Goal: Answer question/provide support: Share knowledge or assist other users

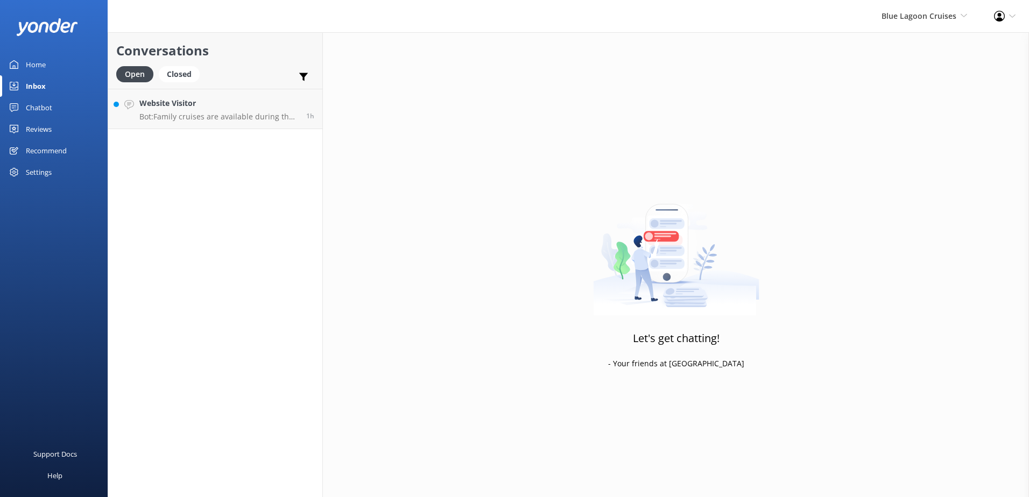
click at [950, 25] on div "Blue Lagoon Cruises South Sea Sailing South Sea Cruises Malamala Beach Club Awe…" at bounding box center [924, 16] width 112 height 32
click at [225, 119] on p "Bot: Family cruises are available during the Australian and New Zealand school …" at bounding box center [218, 117] width 159 height 10
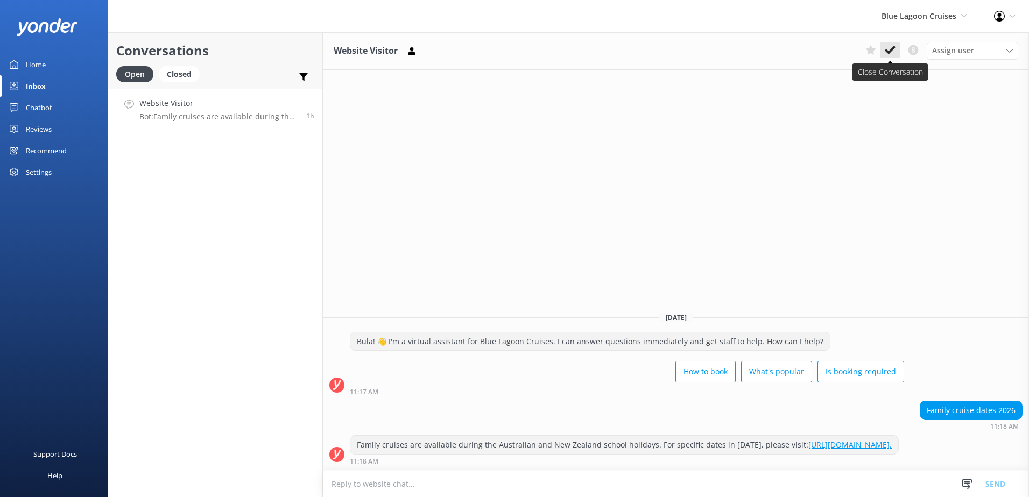
click at [894, 51] on icon at bounding box center [890, 50] width 11 height 11
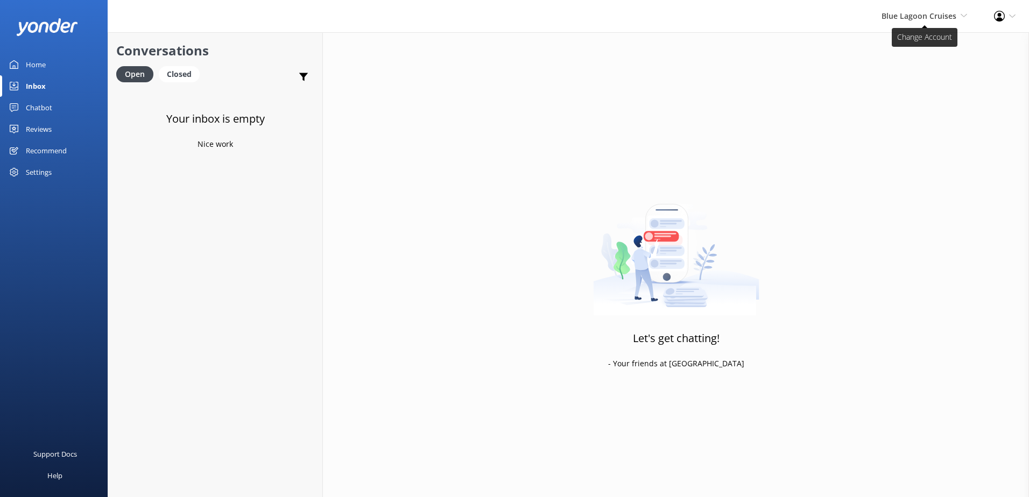
click at [930, 19] on span "Blue Lagoon Cruises" at bounding box center [919, 16] width 75 height 10
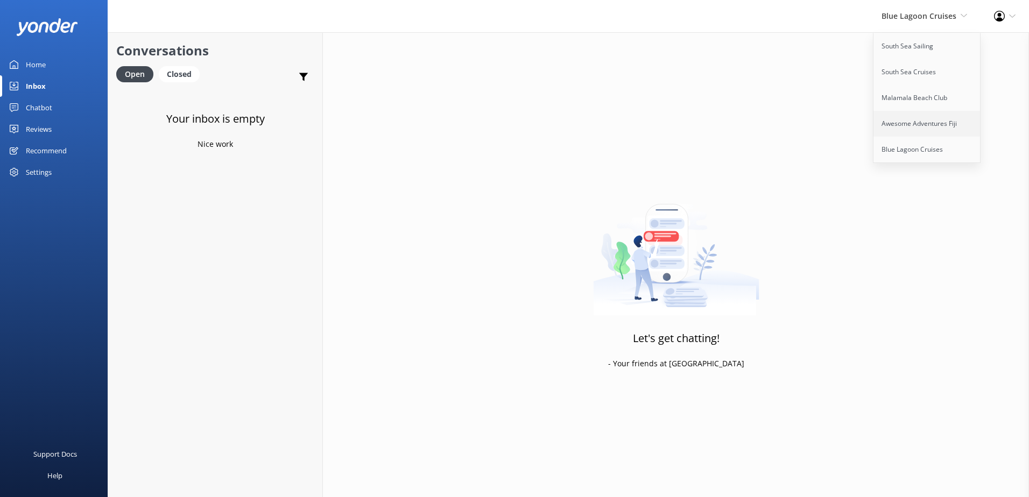
click at [911, 133] on link "Awesome Adventures Fiji" at bounding box center [928, 124] width 108 height 26
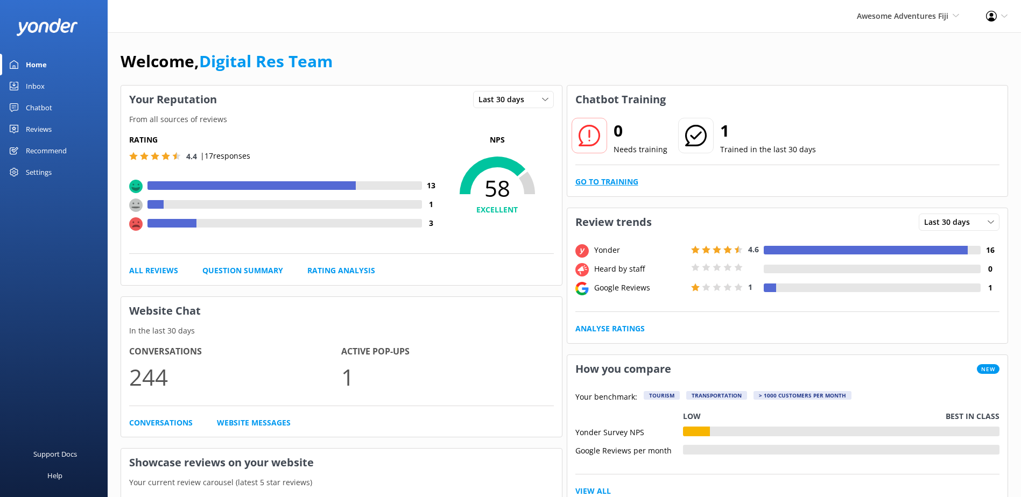
click at [606, 185] on link "Go to Training" at bounding box center [606, 182] width 63 height 12
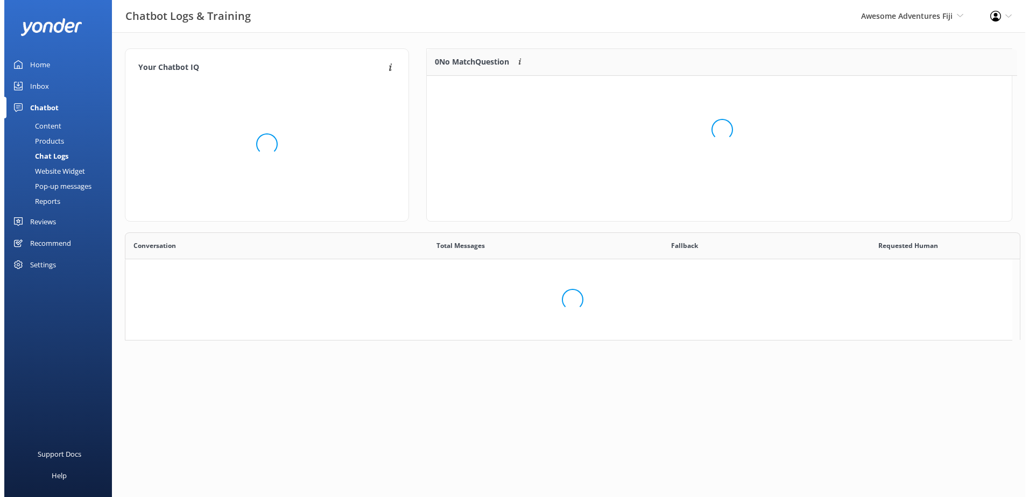
scroll to position [9, 9]
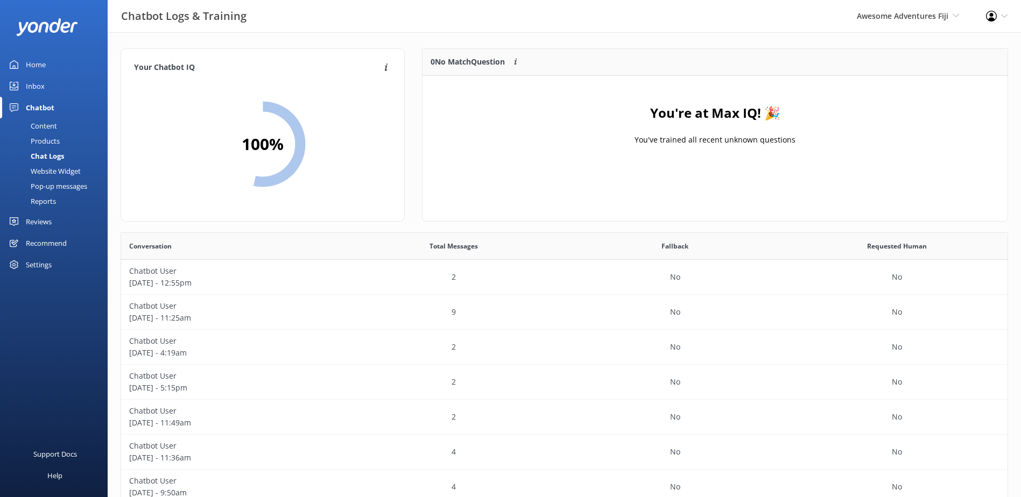
click at [22, 86] on link "Inbox" at bounding box center [54, 86] width 108 height 22
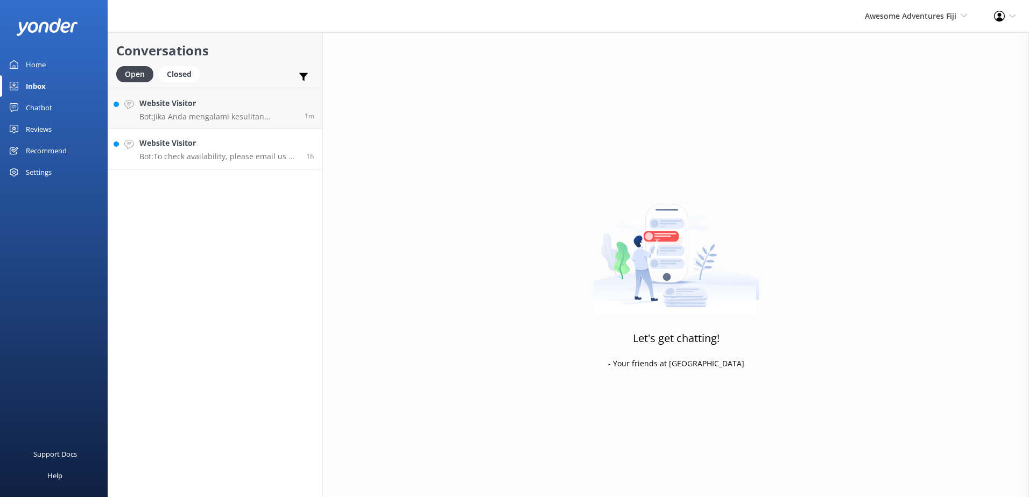
click at [188, 154] on p "Bot: To check availability, please email us at info@awesomefiji.com." at bounding box center [218, 157] width 159 height 10
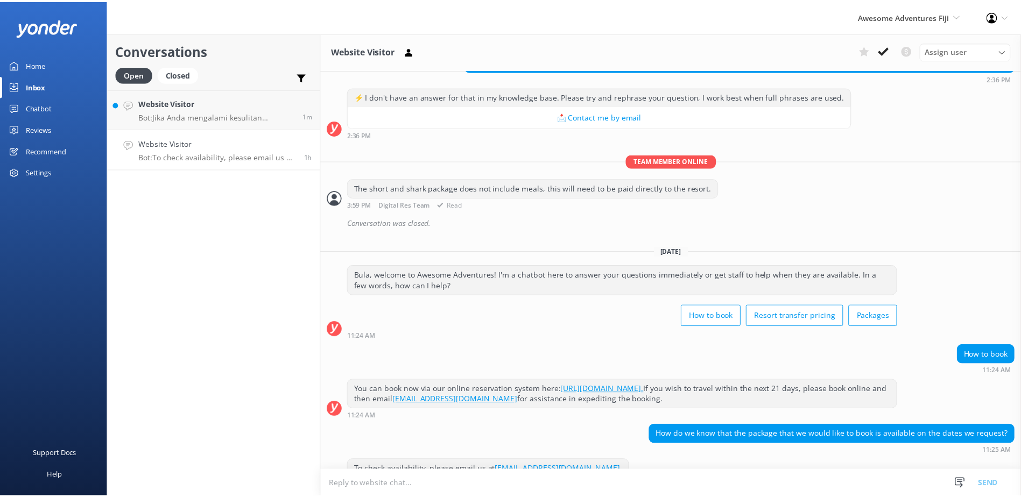
scroll to position [240, 0]
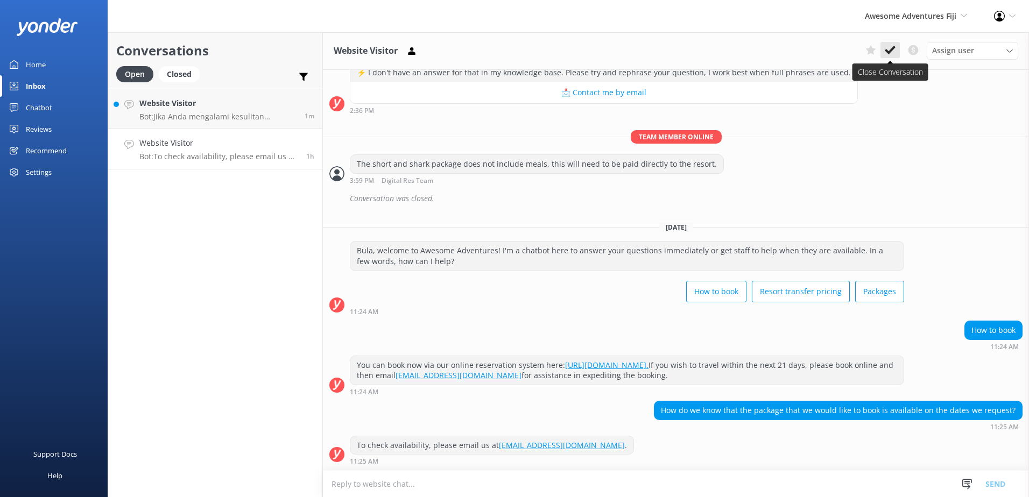
click at [891, 52] on use at bounding box center [890, 50] width 11 height 9
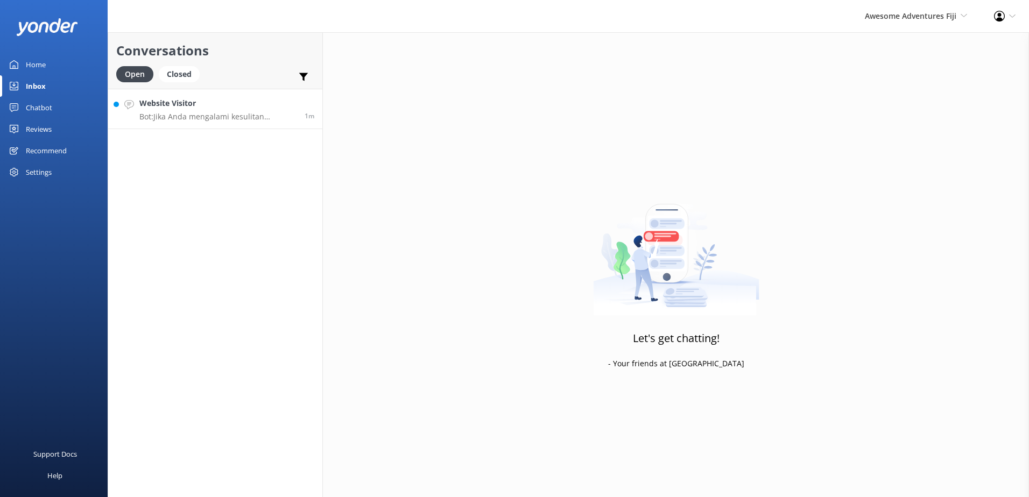
click at [267, 109] on h4 "Website Visitor" at bounding box center [217, 103] width 157 height 12
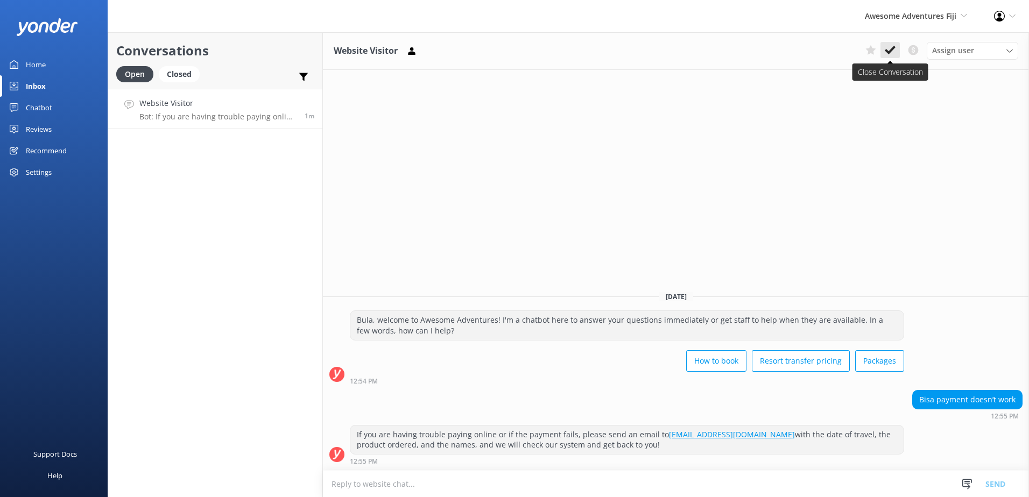
click at [891, 46] on icon at bounding box center [890, 50] width 11 height 11
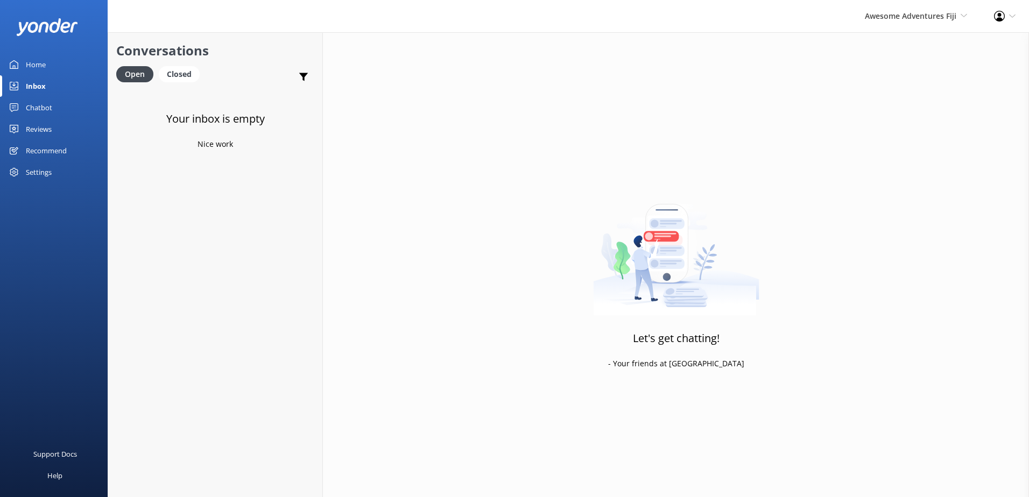
click at [906, 28] on div "Awesome Adventures Fiji South Sea Sailing South Sea Cruises Malamala Beach Club…" at bounding box center [915, 16] width 129 height 32
click at [900, 104] on link "Malamala Beach Club" at bounding box center [928, 98] width 108 height 26
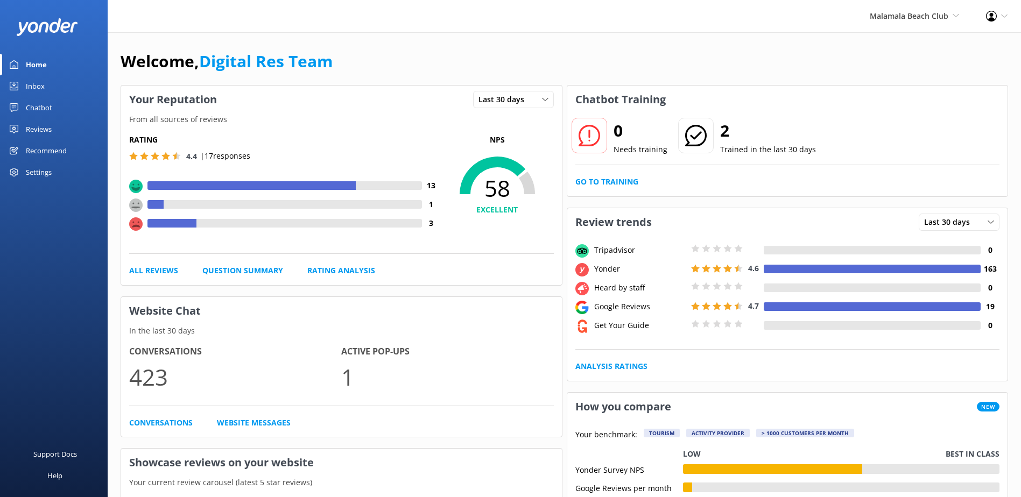
click at [35, 82] on div "Inbox" at bounding box center [35, 86] width 19 height 22
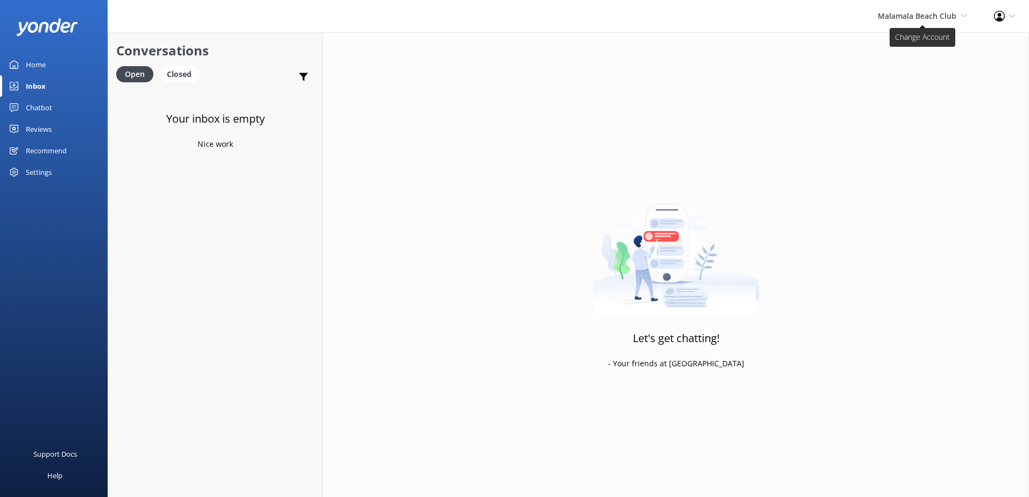
click at [942, 19] on span "Malamala Beach Club" at bounding box center [917, 16] width 79 height 10
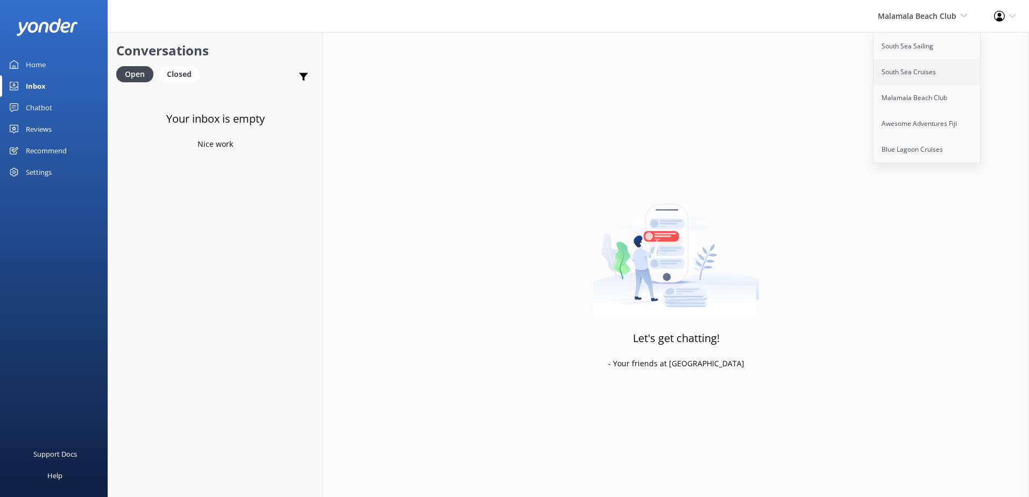
click at [910, 72] on link "South Sea Cruises" at bounding box center [928, 72] width 108 height 26
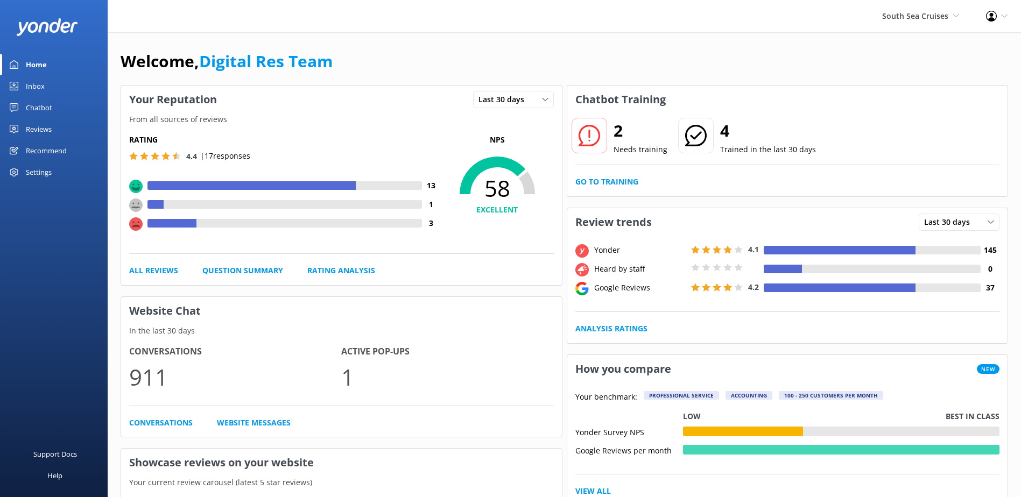
click at [26, 87] on div "Inbox" at bounding box center [35, 86] width 19 height 22
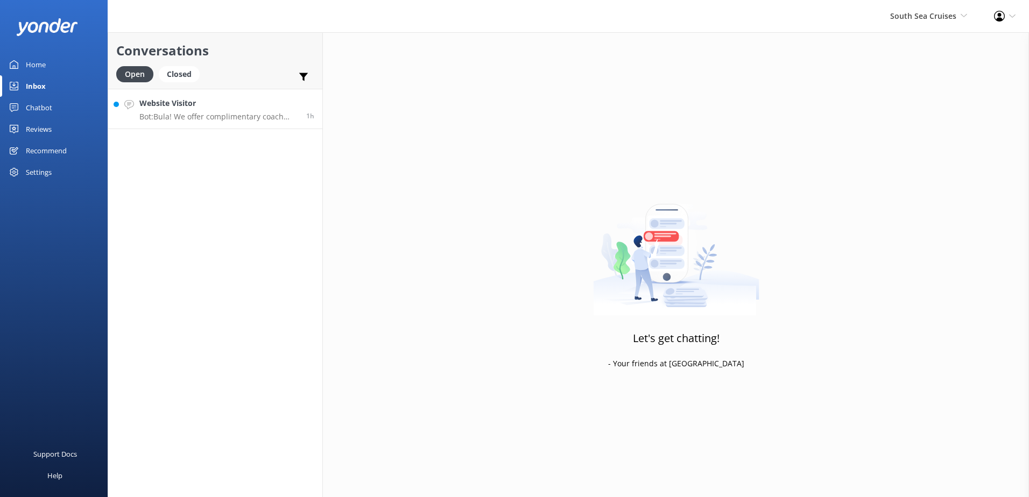
click at [242, 110] on div "Website Visitor Bot: Bula! We offer complimentary coach transfers to and from m…" at bounding box center [218, 108] width 159 height 23
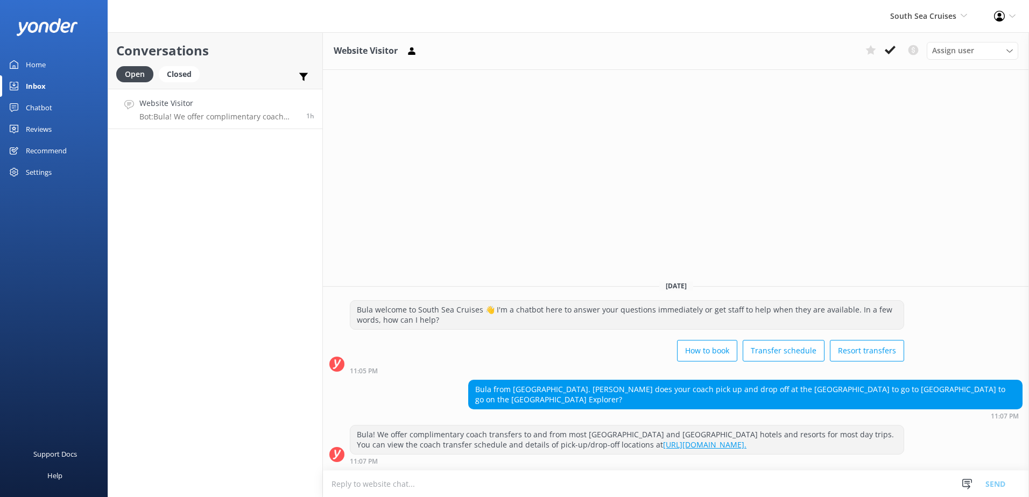
click at [588, 479] on textarea at bounding box center [676, 484] width 706 height 26
type textarea "y"
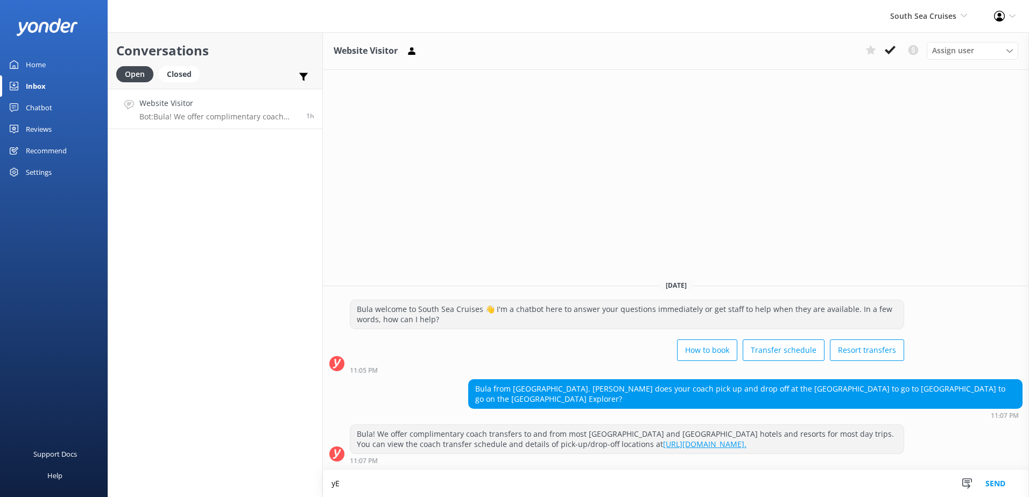
type textarea "y"
type textarea "Yes, we offer coach transfers for Hilton beach resort for the Mamanuca Island E…"
click at [989, 485] on button "Send" at bounding box center [995, 483] width 40 height 27
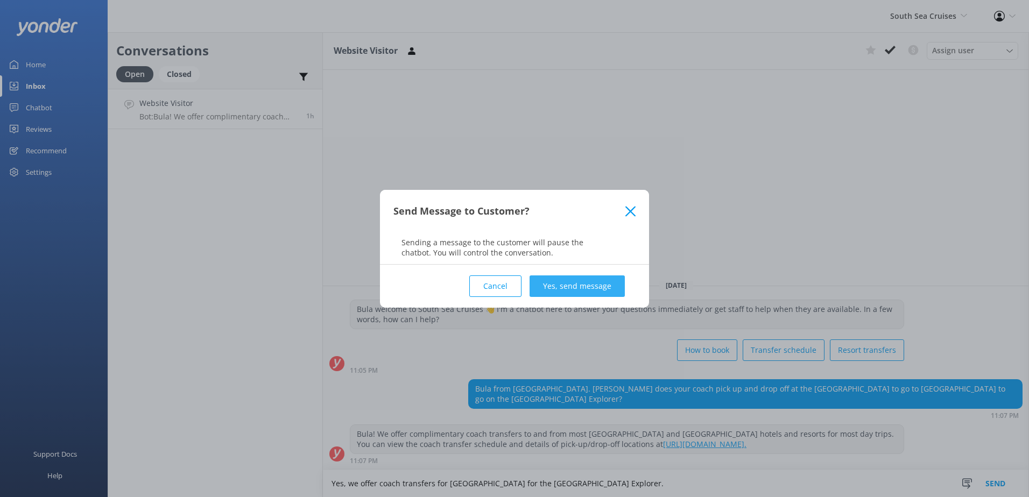
click at [582, 285] on button "Yes, send message" at bounding box center [577, 287] width 95 height 22
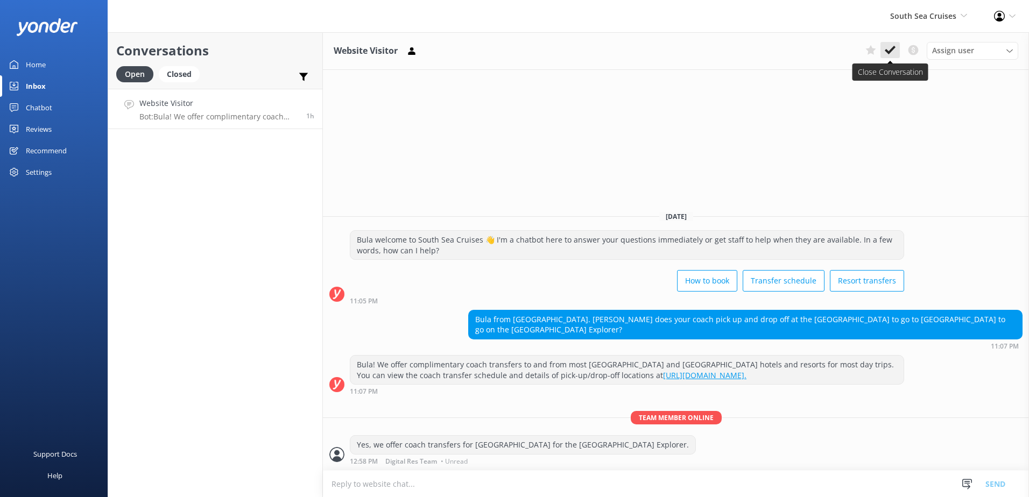
click at [889, 46] on icon at bounding box center [890, 50] width 11 height 11
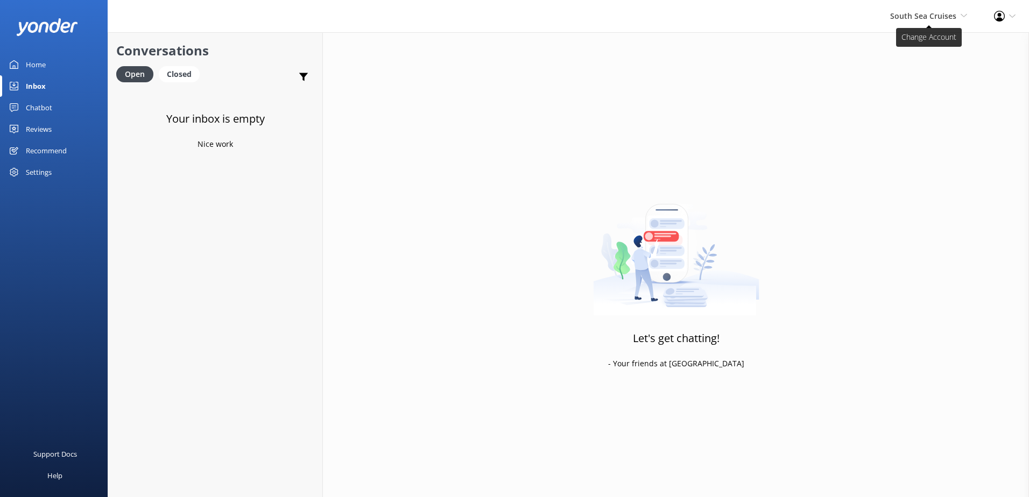
click at [904, 22] on span "South Sea Cruises South Sea Sailing South Sea Cruises Malamala Beach Club Aweso…" at bounding box center [928, 16] width 77 height 12
click at [905, 41] on link "South Sea Sailing" at bounding box center [928, 46] width 108 height 26
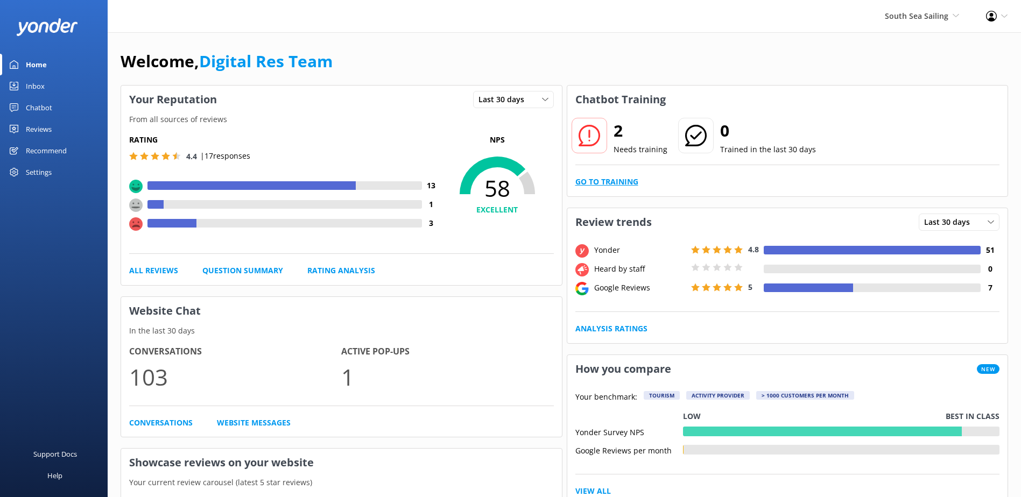
click at [616, 186] on link "Go to Training" at bounding box center [606, 182] width 63 height 12
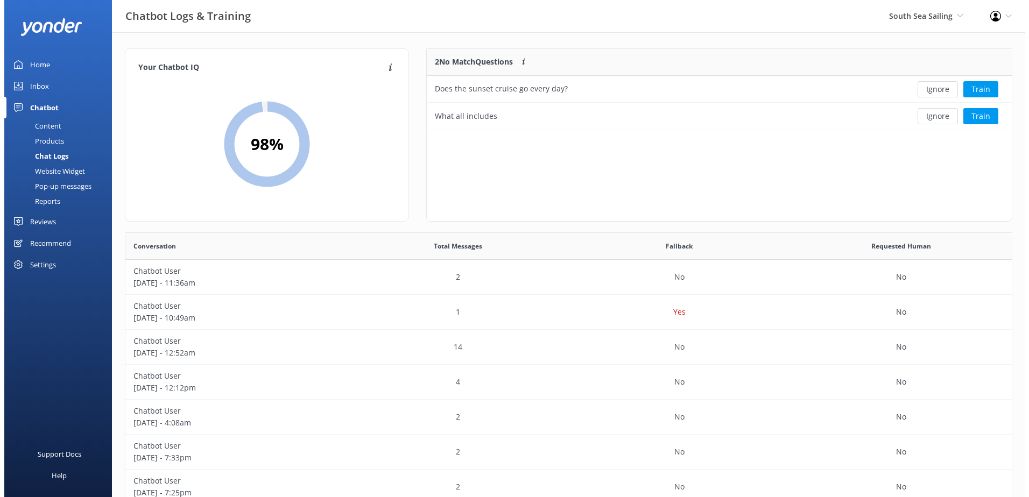
scroll to position [73, 576]
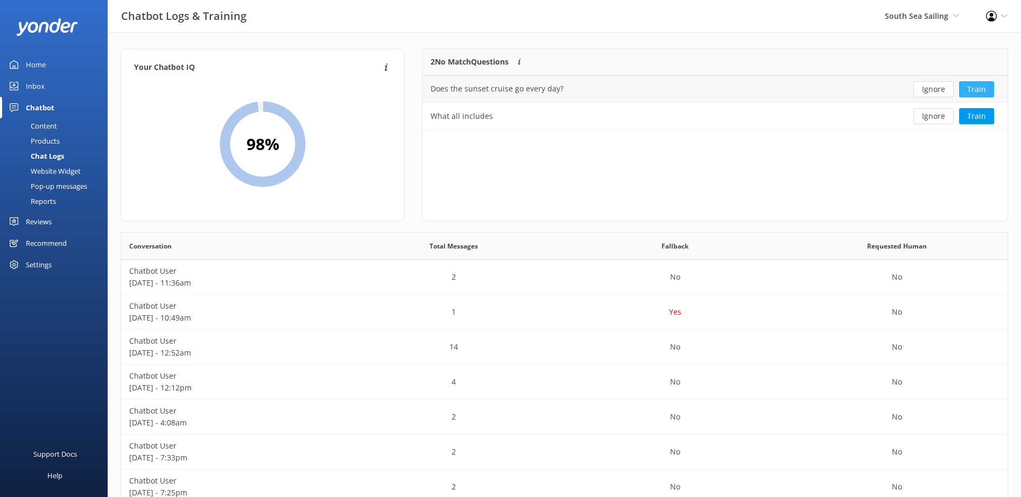
click at [970, 88] on button "Train" at bounding box center [976, 89] width 35 height 16
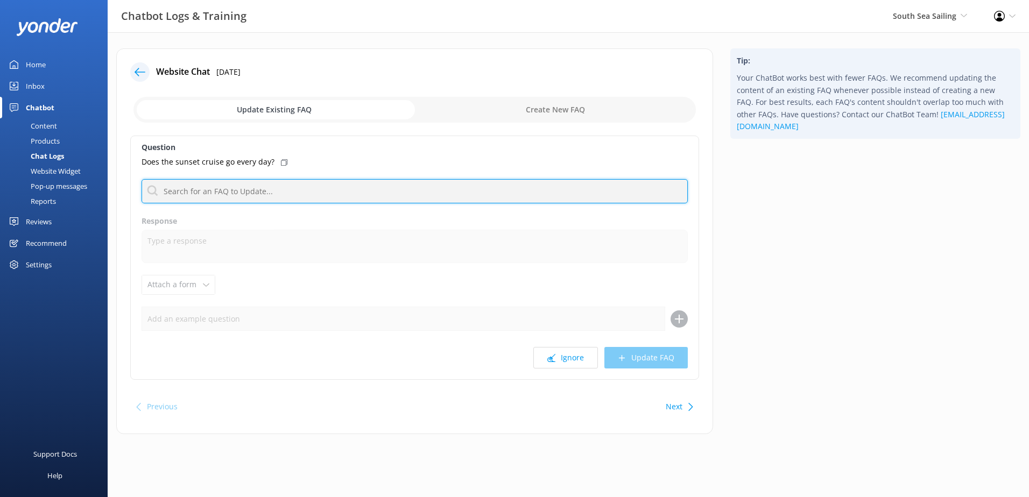
click at [295, 189] on input "text" at bounding box center [415, 191] width 546 height 24
click at [242, 192] on input "text" at bounding box center [415, 191] width 546 height 24
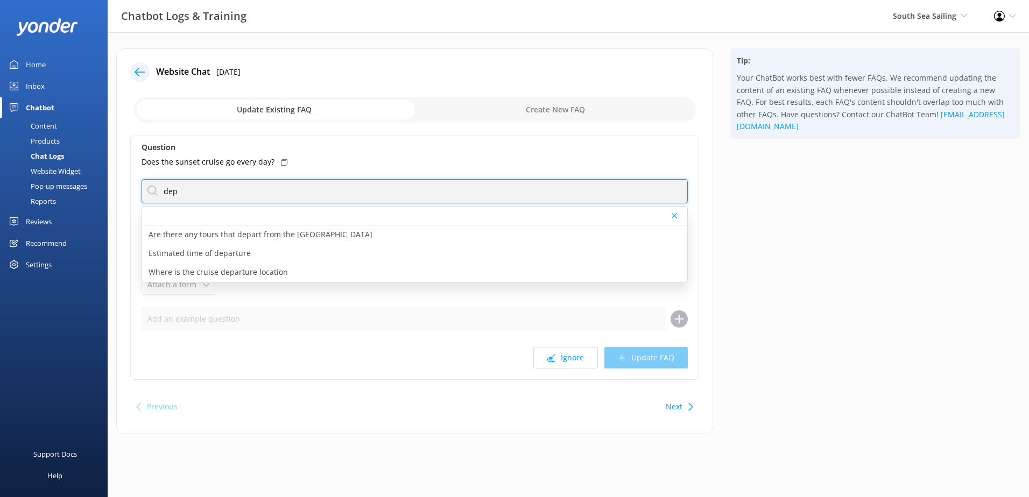
type input "departure"
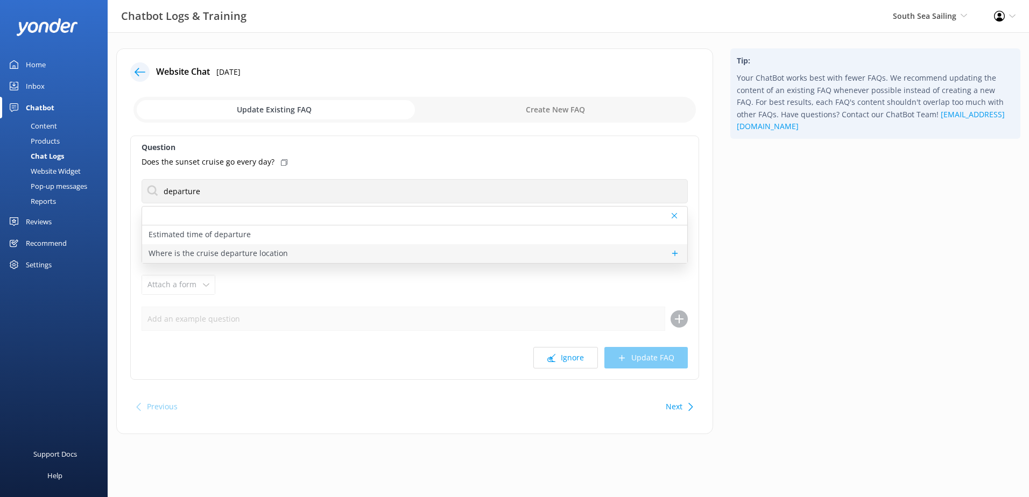
click at [192, 257] on p "Where is the cruise departure location" at bounding box center [218, 254] width 139 height 12
type textarea "This day trip departs from and returns to Port Denarau daily. Check-in location…"
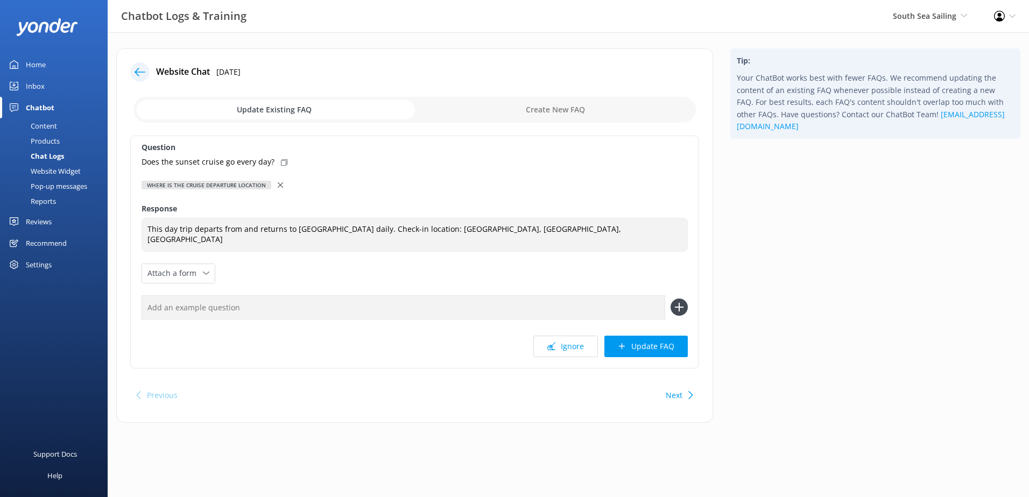
click at [278, 182] on icon at bounding box center [280, 184] width 5 height 5
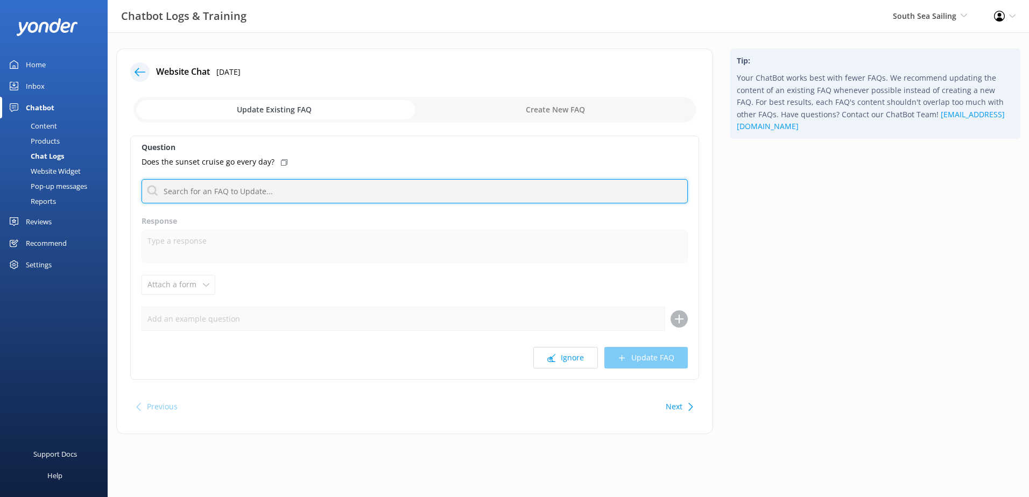
click at [257, 198] on input "text" at bounding box center [415, 191] width 546 height 24
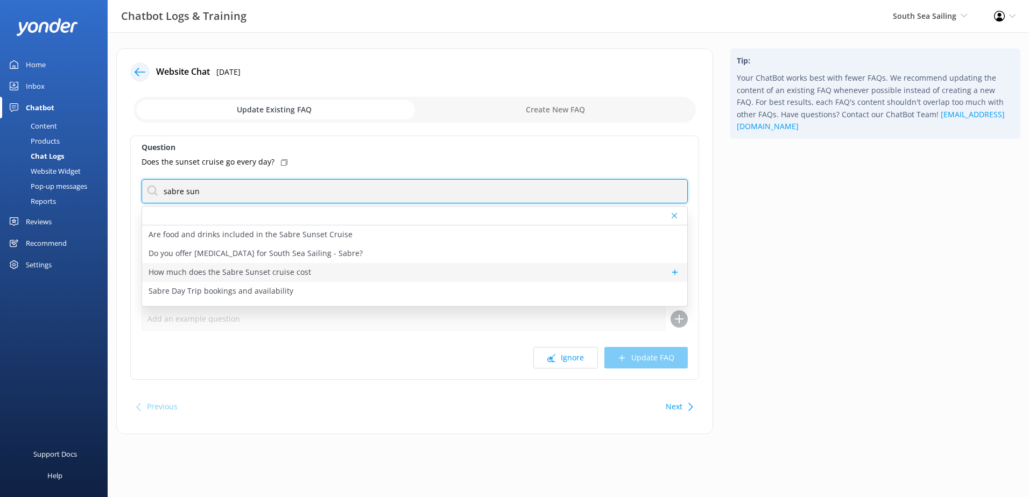
scroll to position [54, 0]
type input "sabre sun"
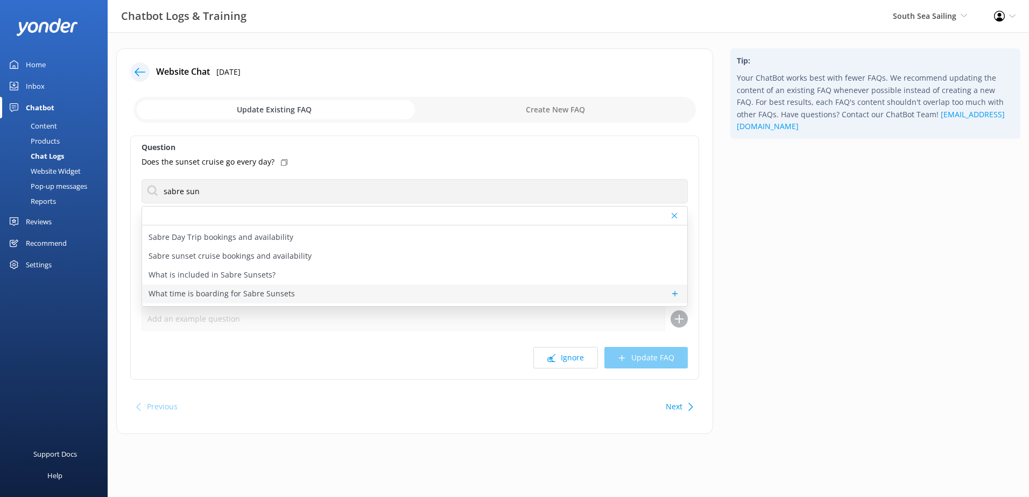
click at [338, 292] on div "What time is boarding for Sabre Sunsets" at bounding box center [414, 294] width 545 height 19
type textarea "Sabre Sunsets departs Port Denarau at 5.15pm and returns at 7pm on Tuesdays, Th…"
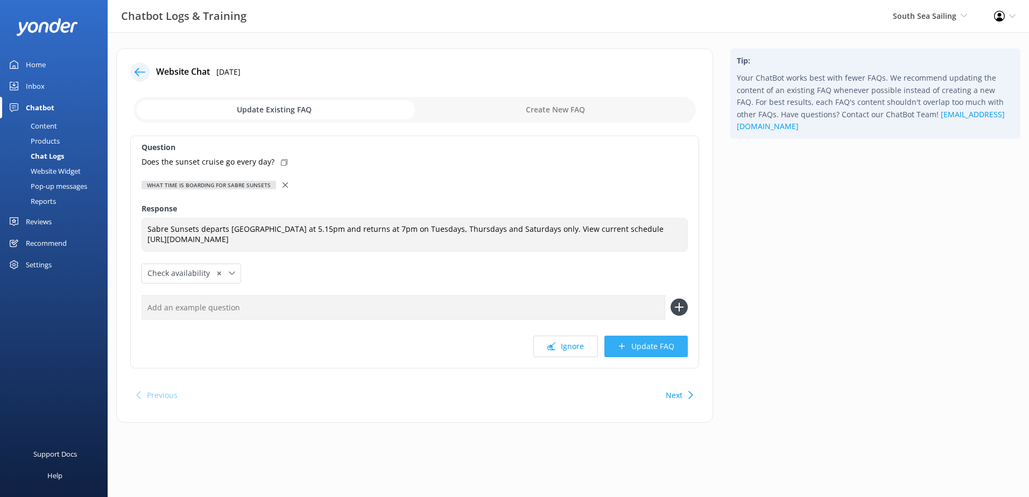
click at [651, 348] on font "Update FAQ" at bounding box center [652, 346] width 43 height 11
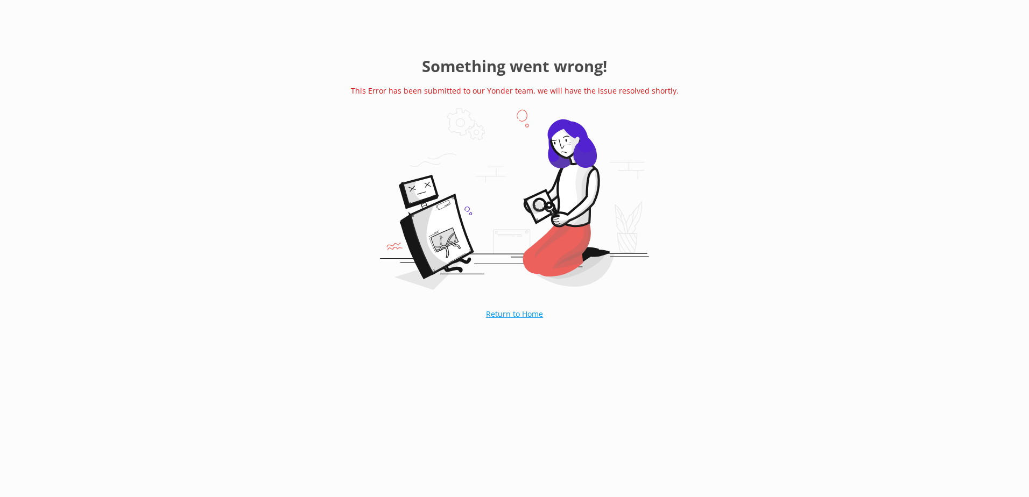
click at [513, 310] on link "Return to Home" at bounding box center [514, 314] width 111 height 27
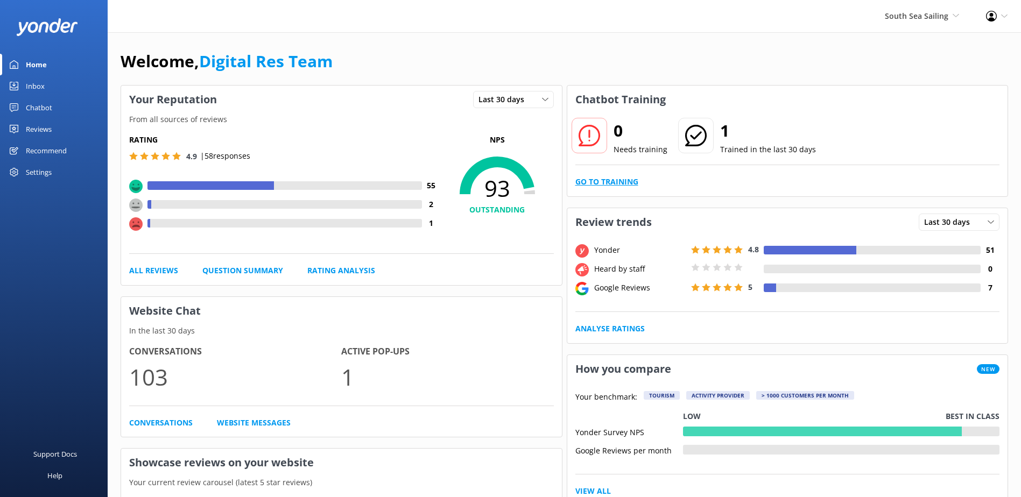
click at [611, 181] on link "Go to Training" at bounding box center [606, 182] width 63 height 12
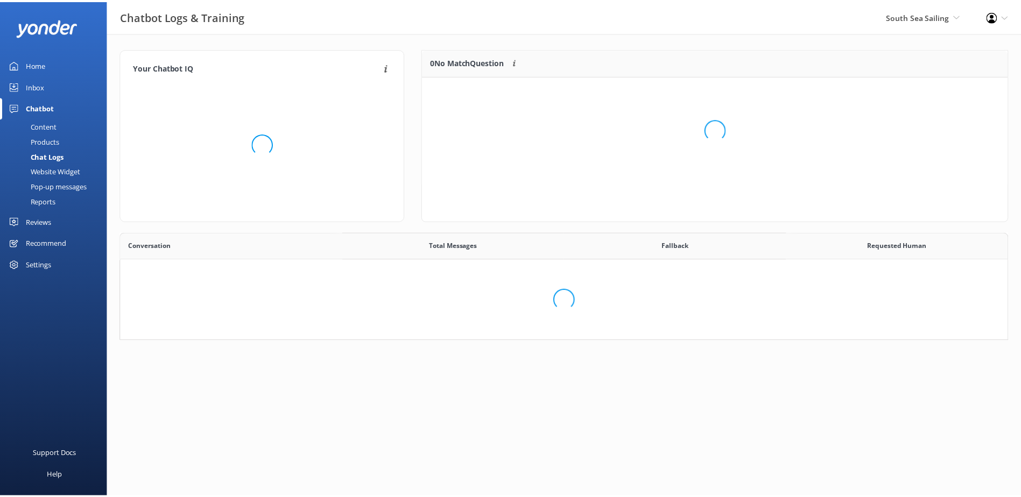
scroll to position [369, 878]
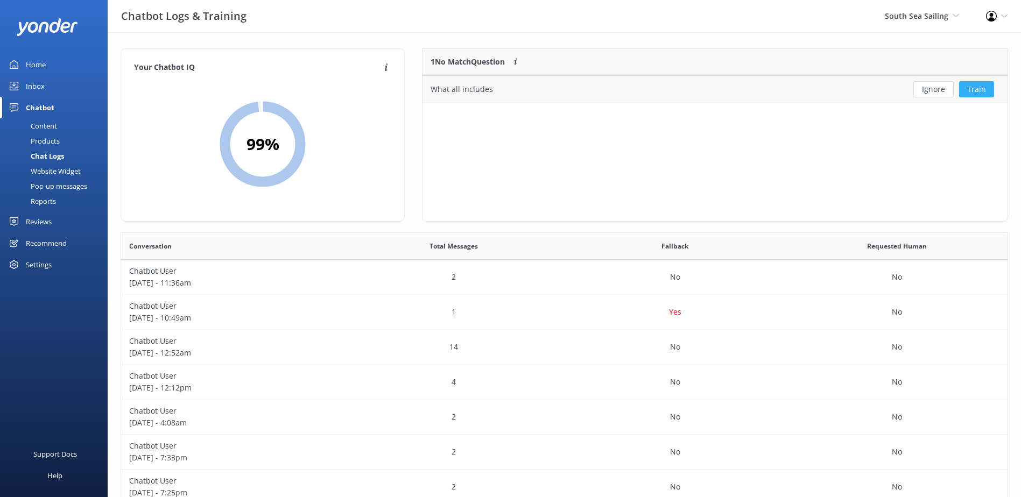
click at [971, 91] on button "Train" at bounding box center [976, 89] width 35 height 16
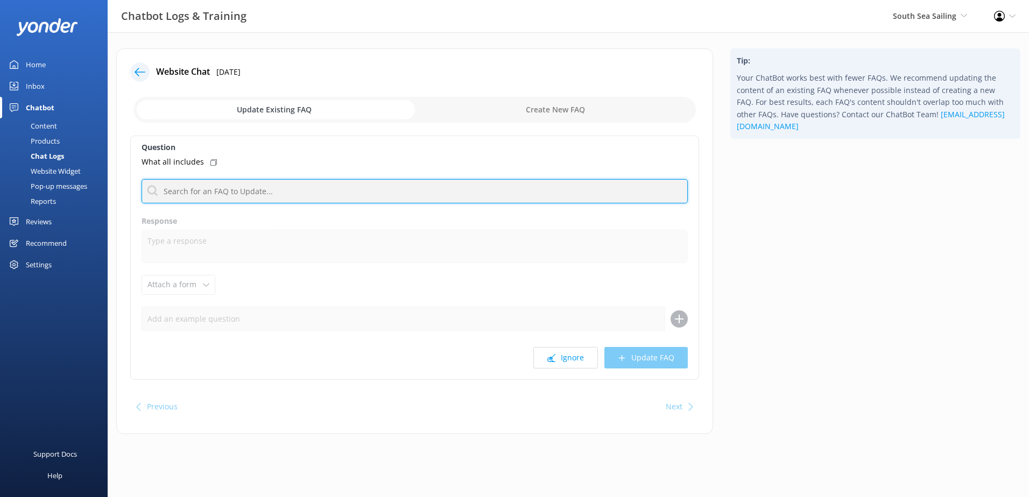
click at [222, 198] on input "text" at bounding box center [415, 191] width 546 height 24
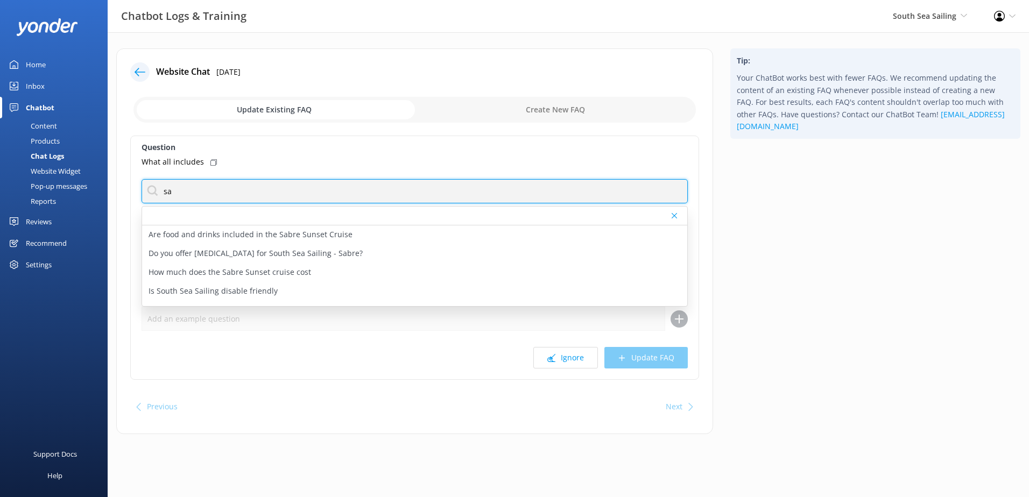
type input "s"
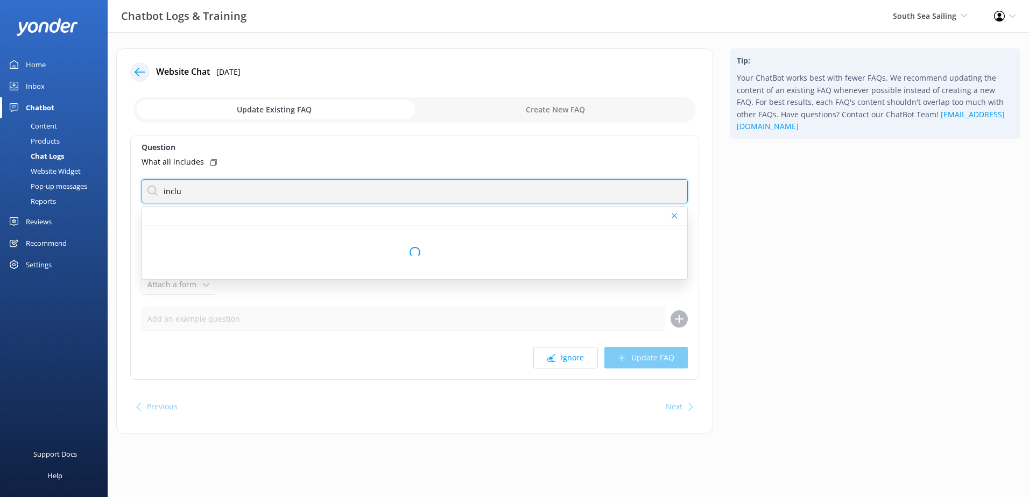
type input "inclusion"
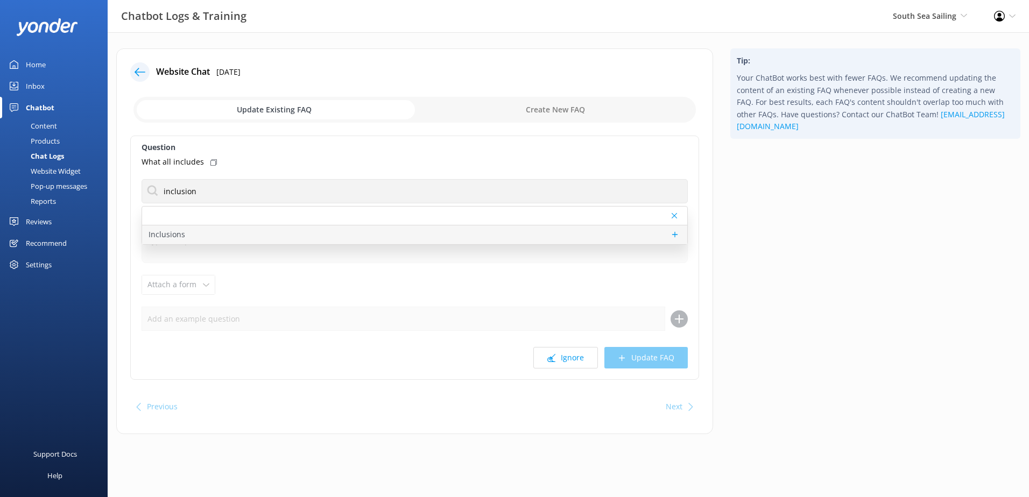
click at [207, 238] on div "Inclusions" at bounding box center [414, 235] width 545 height 19
type textarea "Inclusions are our courtesy coach pick up and drop off from most Nadi/[GEOGRAPH…"
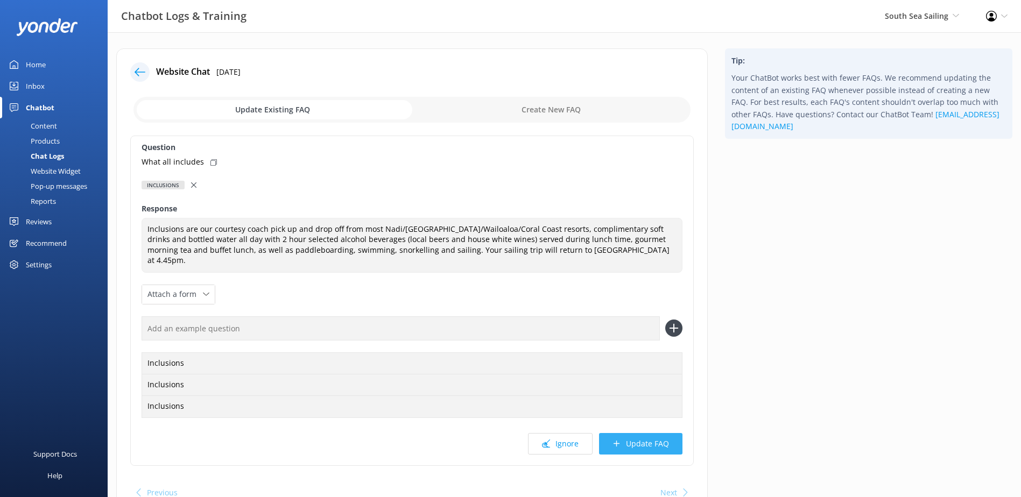
click at [635, 436] on button "Update FAQ" at bounding box center [640, 444] width 83 height 22
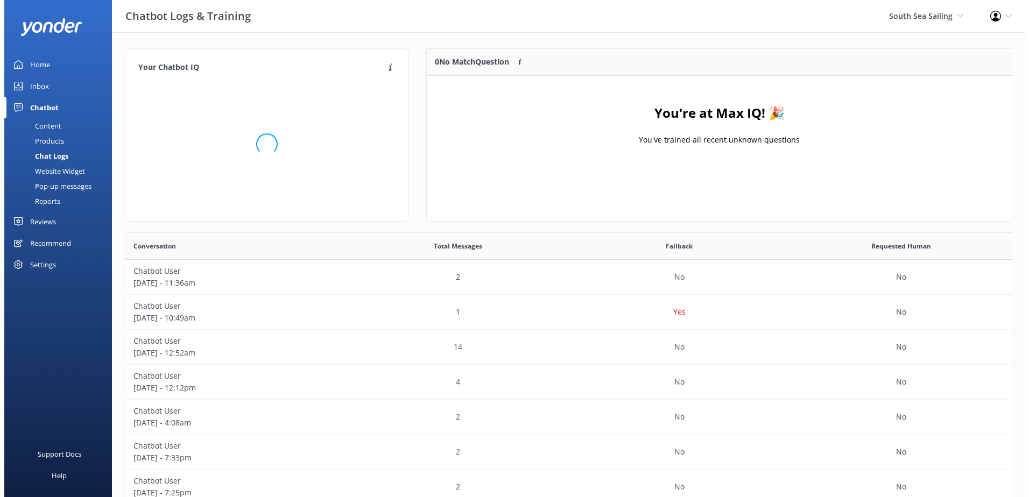
scroll to position [126, 576]
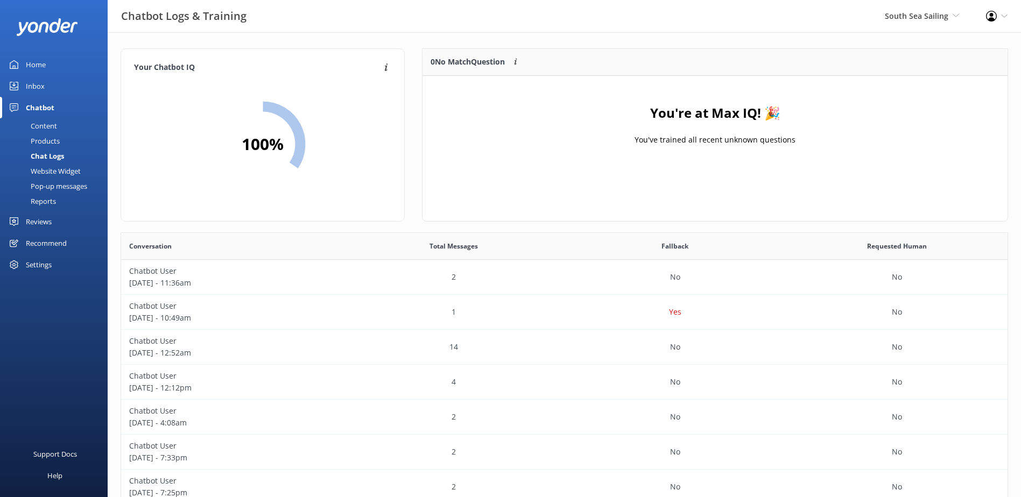
click at [45, 80] on link "Inbox" at bounding box center [54, 86] width 108 height 22
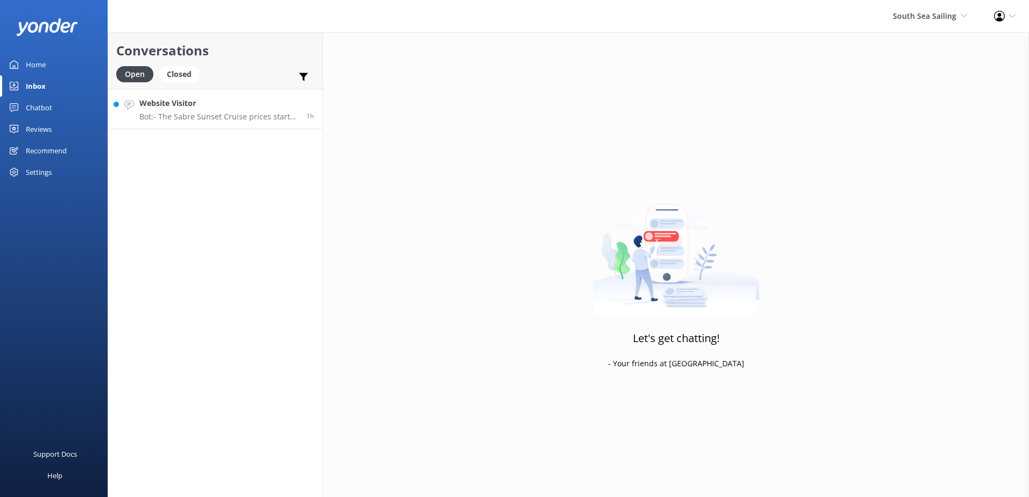
click at [227, 122] on link "Website Visitor Bot: - The Sabre Sunset Cruise prices start from $149 per adult…" at bounding box center [215, 109] width 214 height 40
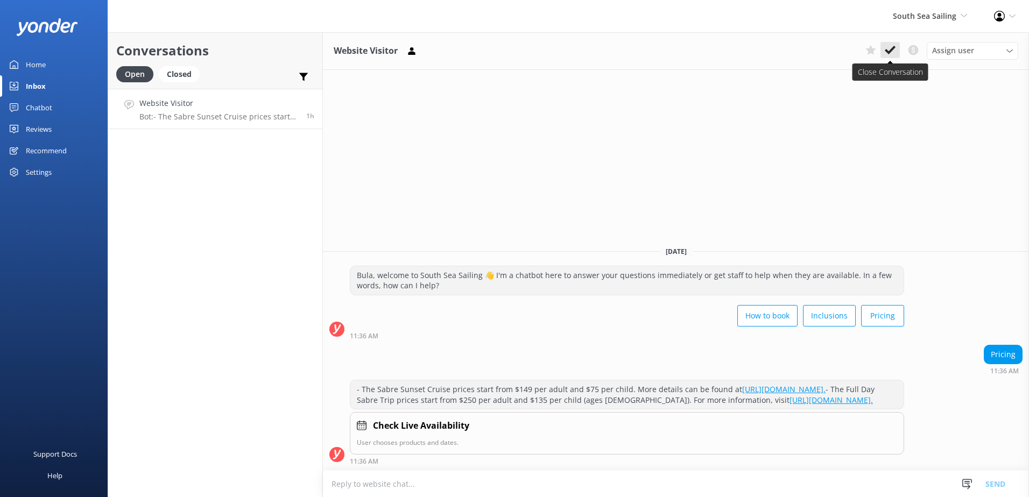
click at [893, 46] on icon at bounding box center [890, 50] width 11 height 11
